Goal: Task Accomplishment & Management: Manage account settings

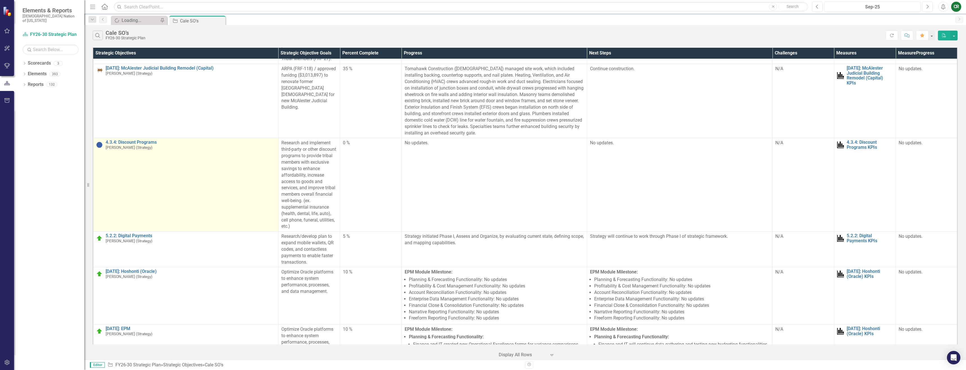
scroll to position [1556, 0]
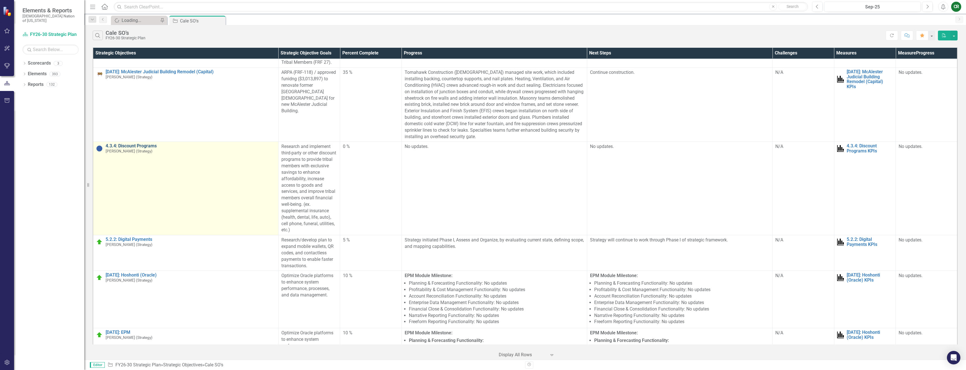
click at [133, 143] on link "4.3.4: Discount Programs" at bounding box center [191, 145] width 170 height 5
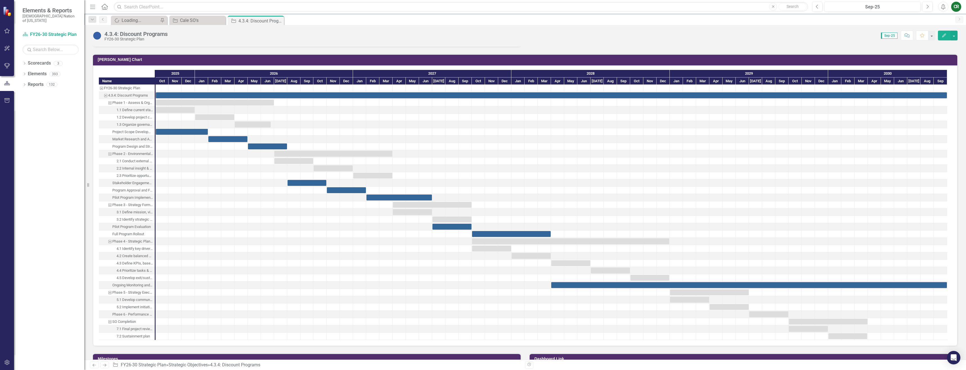
scroll to position [561, 0]
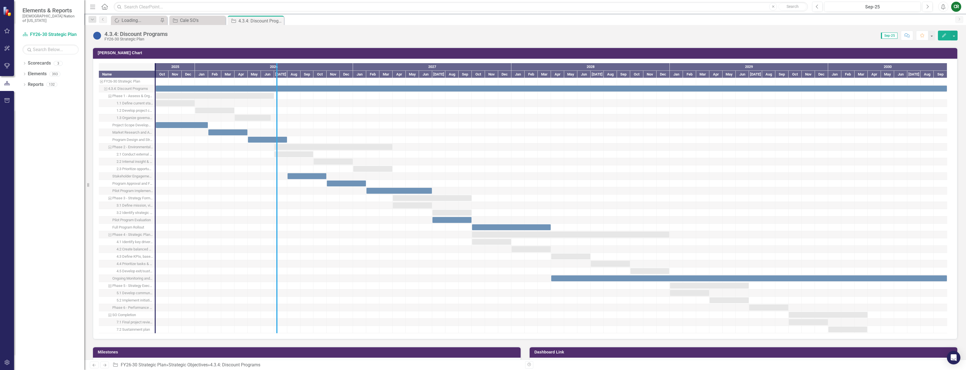
drag, startPoint x: 154, startPoint y: 176, endPoint x: 284, endPoint y: 181, distance: 130.7
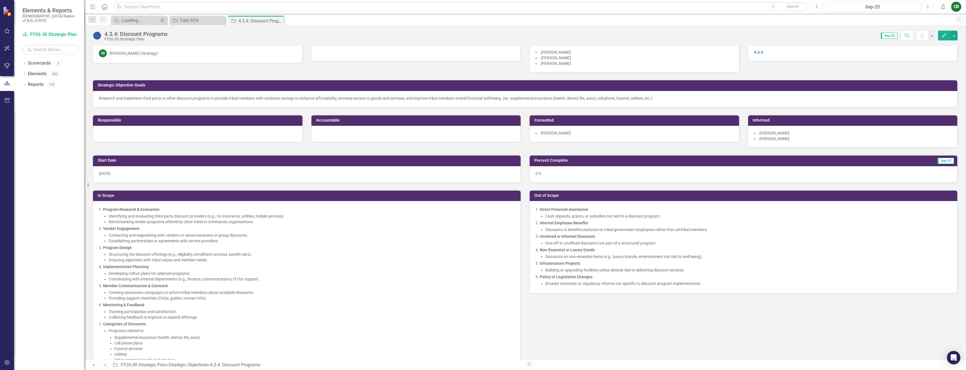
scroll to position [15, 0]
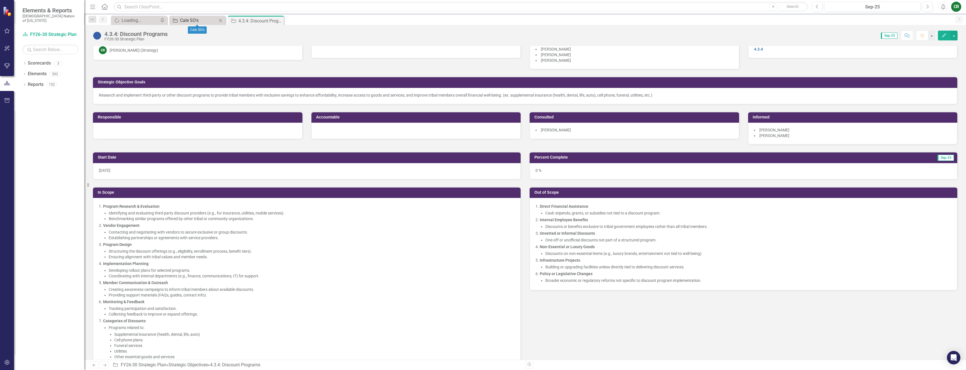
click at [195, 24] on div "Cale SO's" at bounding box center [198, 20] width 37 height 7
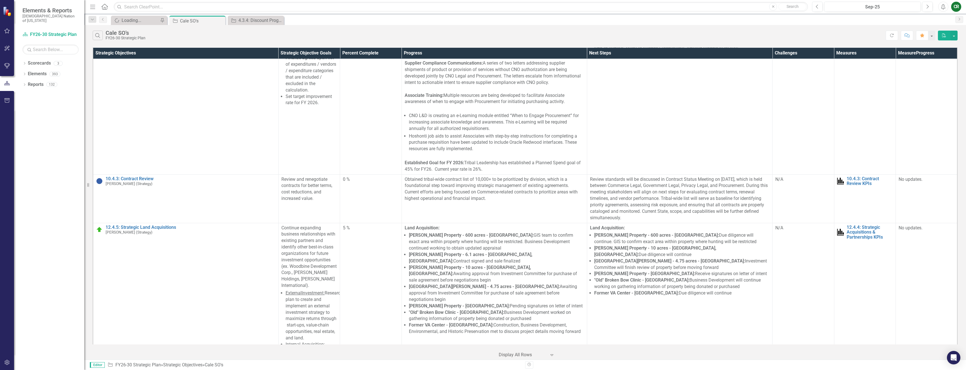
scroll to position [2087, 0]
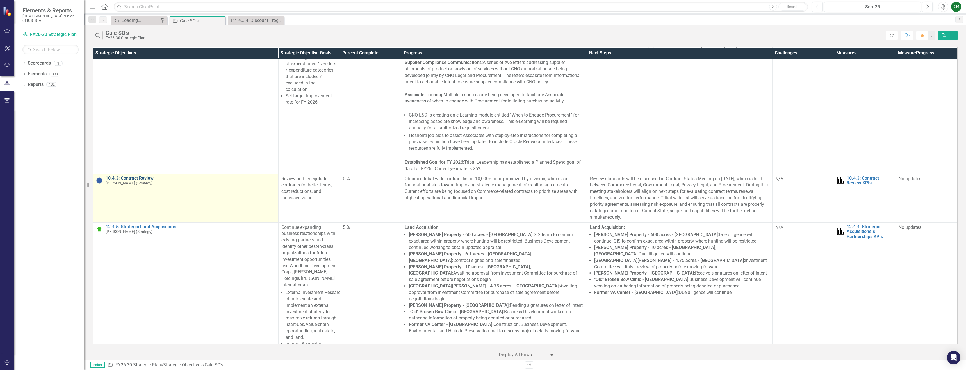
click at [137, 176] on link "10.4.3: Contract Review" at bounding box center [191, 178] width 170 height 5
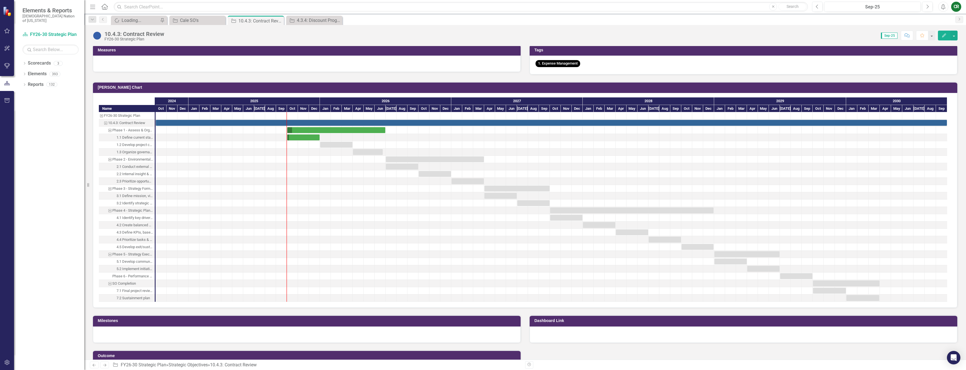
scroll to position [374, 0]
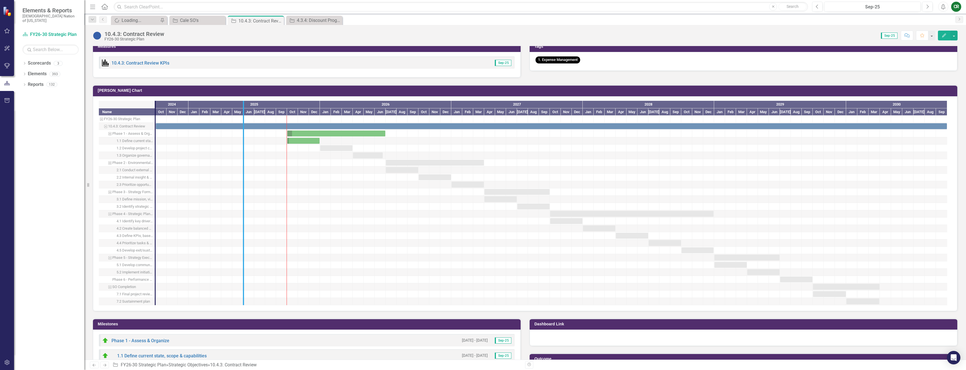
drag, startPoint x: 156, startPoint y: 157, endPoint x: 246, endPoint y: 160, distance: 89.6
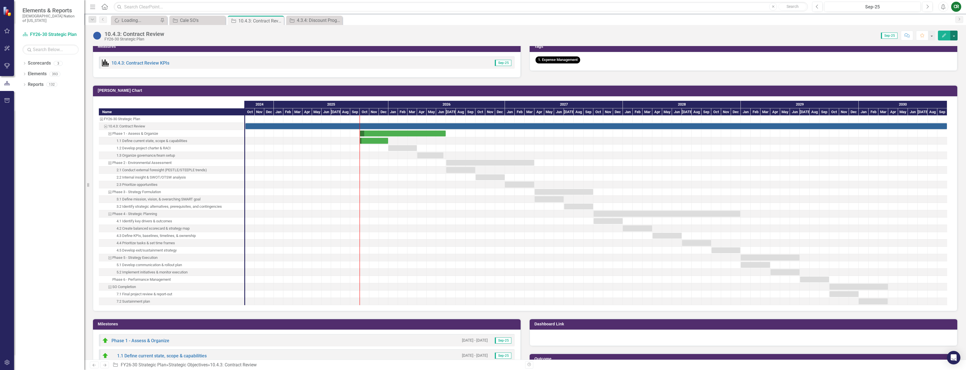
click at [956, 36] on button "button" at bounding box center [953, 36] width 7 height 10
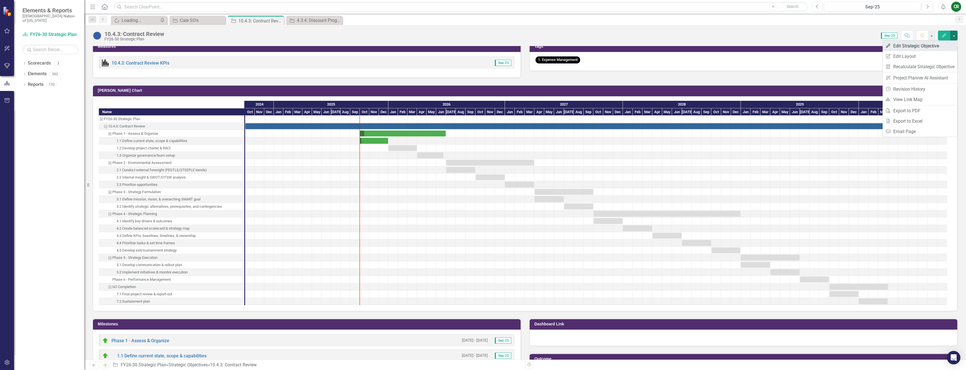
click at [910, 48] on link "Edit Edit Strategic Objective" at bounding box center [920, 46] width 75 height 10
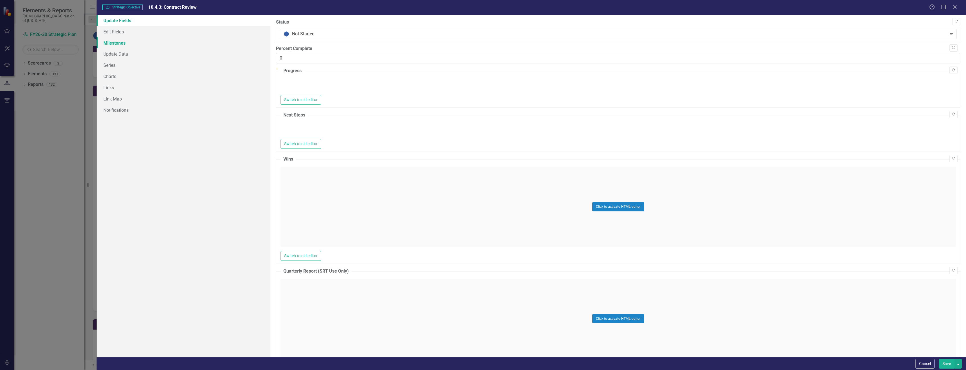
click at [117, 44] on link "Milestones" at bounding box center [184, 42] width 174 height 11
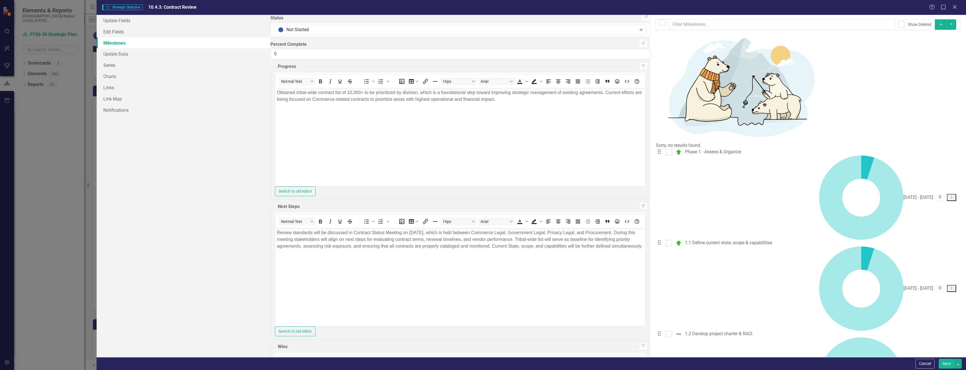
scroll to position [0, 0]
click at [659, 25] on div at bounding box center [662, 22] width 6 height 6
click at [659, 23] on input "checkbox" at bounding box center [661, 21] width 4 height 4
checkbox input "true"
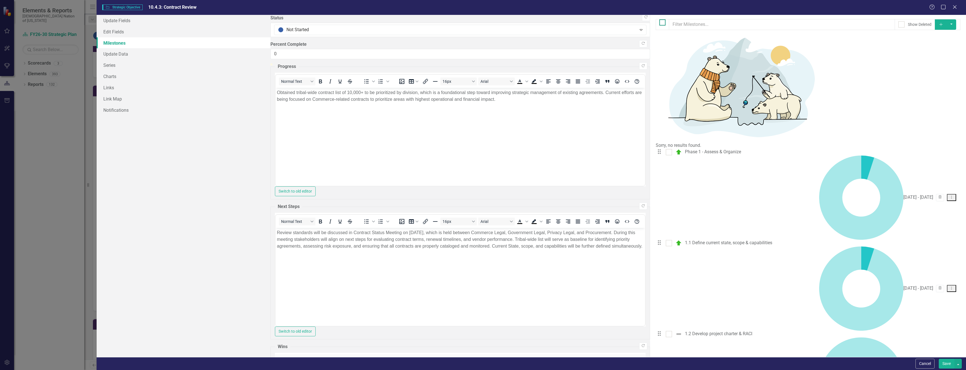
checkbox input "true"
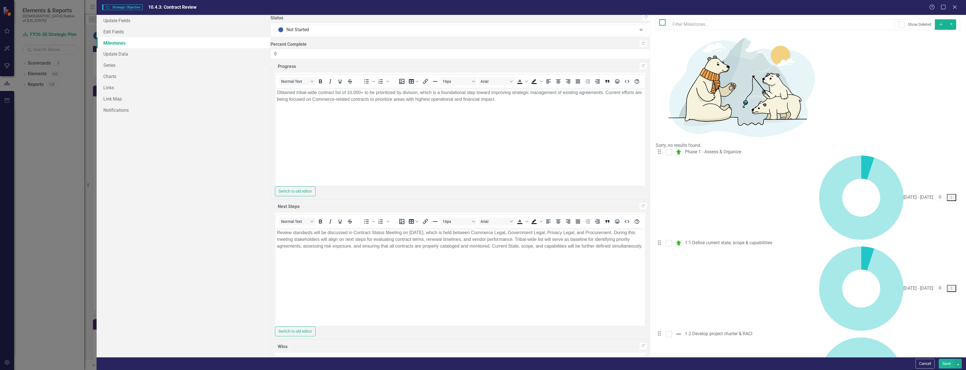
checkbox input "true"
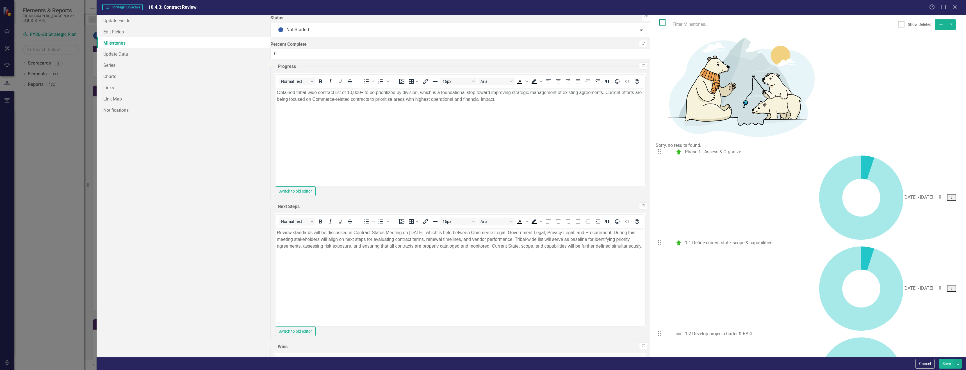
checkbox input "true"
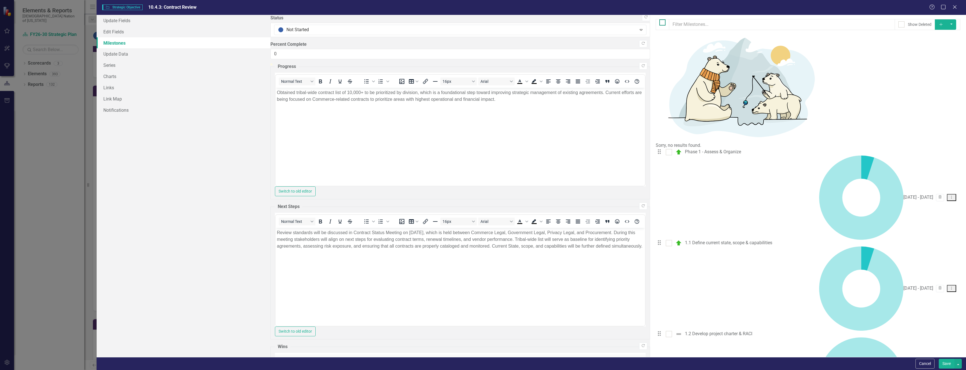
checkbox input "true"
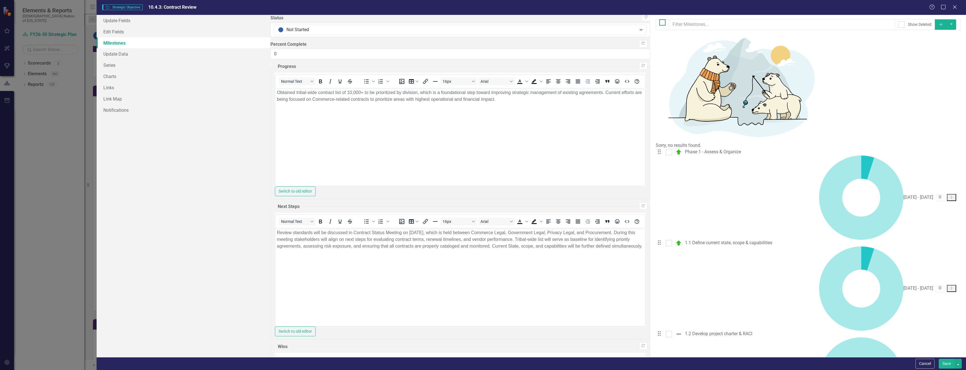
checkbox input "true"
click at [666, 149] on div at bounding box center [669, 152] width 6 height 6
click at [666, 149] on input "checkbox" at bounding box center [668, 151] width 4 height 4
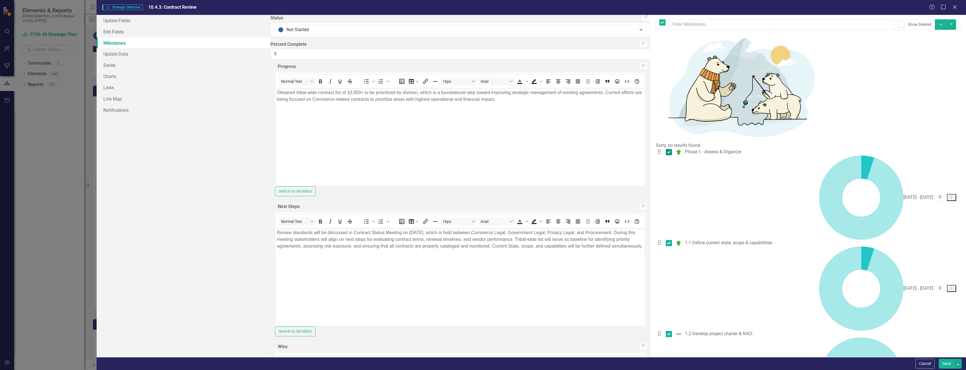
checkbox input "false"
click at [666, 240] on input "checkbox" at bounding box center [668, 242] width 4 height 4
checkbox input "false"
click at [954, 26] on button "button" at bounding box center [952, 24] width 10 height 10
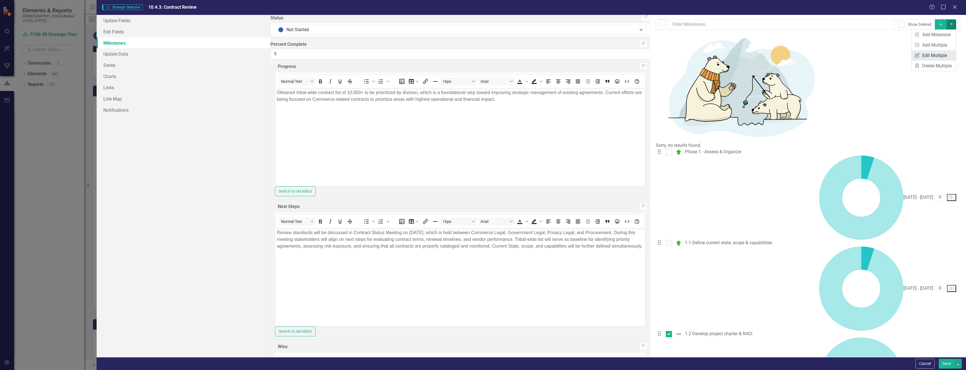
click at [940, 53] on link "Edit Multiple Edit Multiple" at bounding box center [933, 55] width 44 height 10
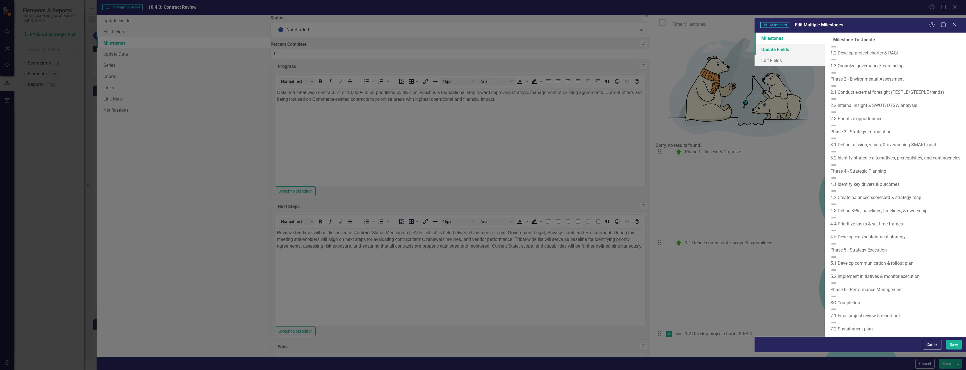
click at [754, 44] on link "Update Fields" at bounding box center [789, 49] width 70 height 11
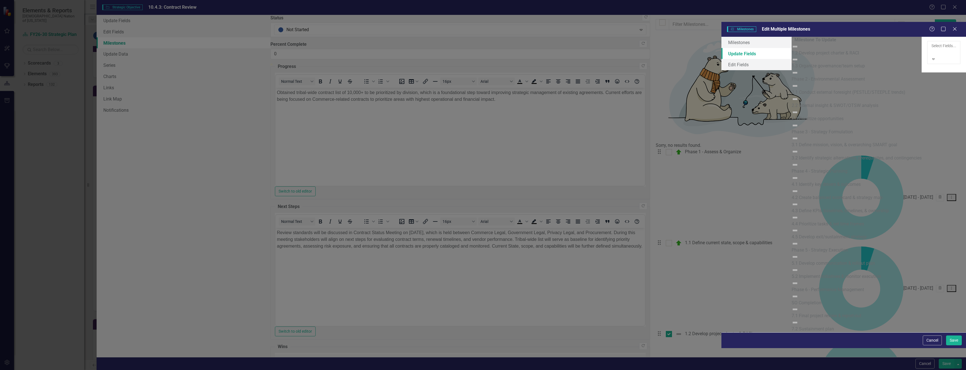
drag, startPoint x: 371, startPoint y: 25, endPoint x: 370, endPoint y: 36, distance: 11.3
click at [931, 49] on div at bounding box center [931, 52] width 1 height 7
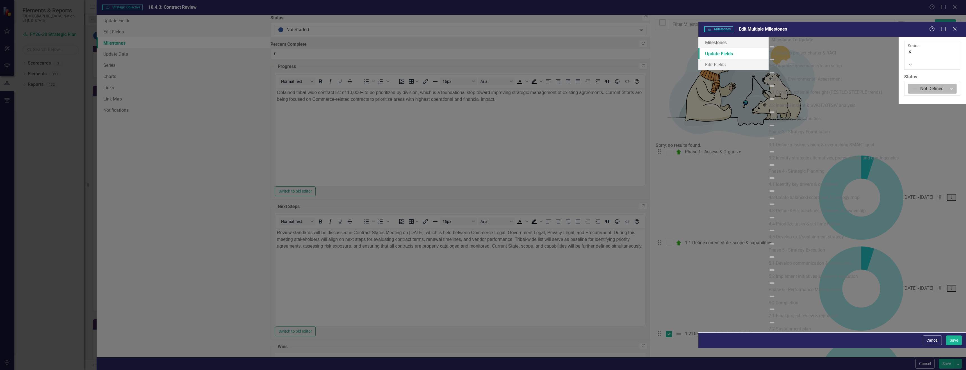
click at [912, 85] on div at bounding box center [928, 89] width 32 height 8
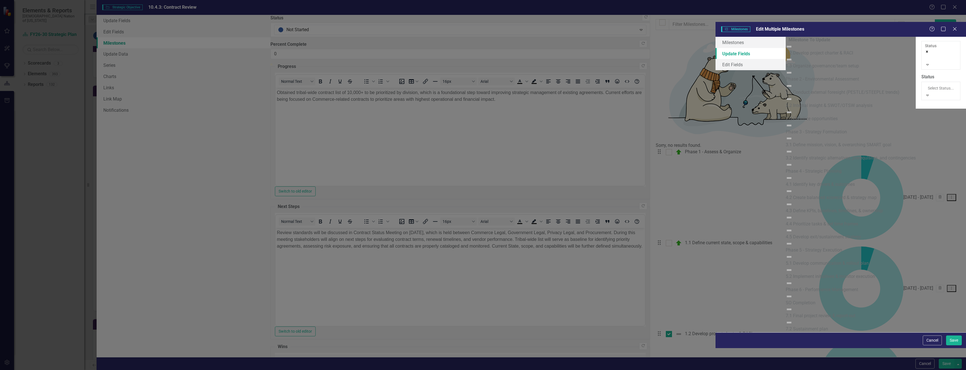
click at [956, 345] on button "Save" at bounding box center [954, 341] width 16 height 10
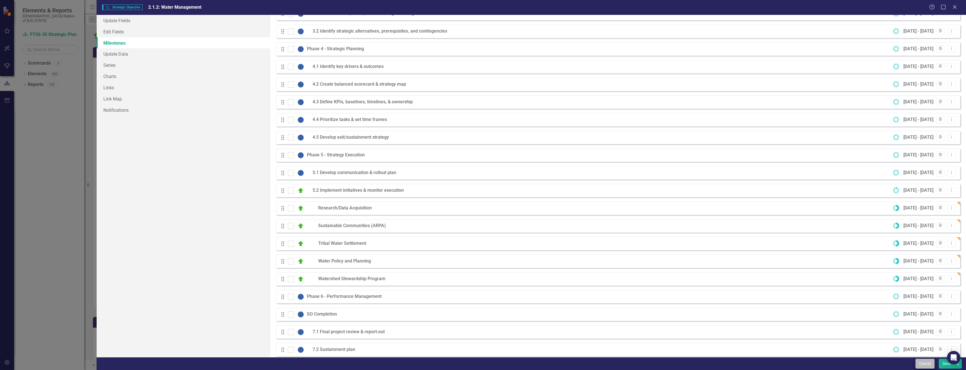
scroll to position [194, 0]
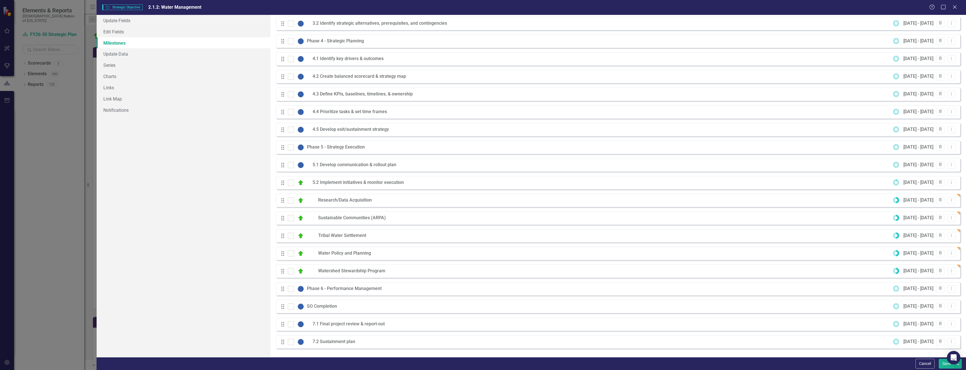
click at [942, 364] on button "Save" at bounding box center [947, 364] width 16 height 10
